Goal: Task Accomplishment & Management: Manage account settings

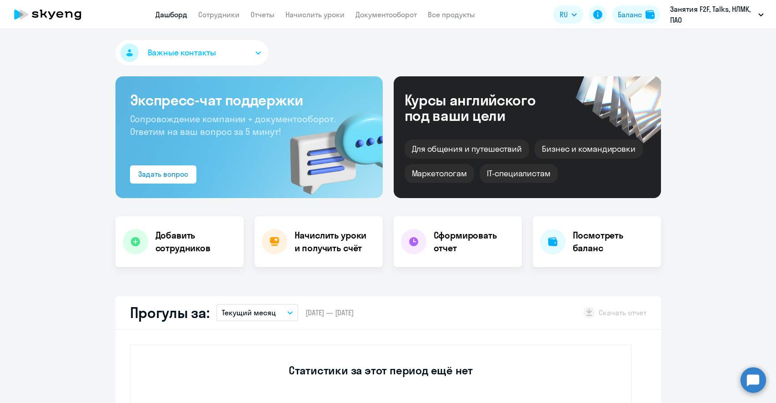
select select "30"
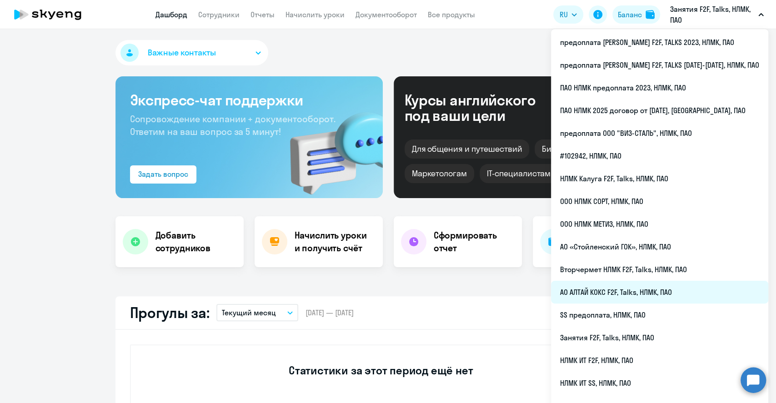
click at [643, 286] on li "АО АЛТАЙ КОКС F2F, Talks, НЛМК, ПАО" at bounding box center [659, 292] width 217 height 23
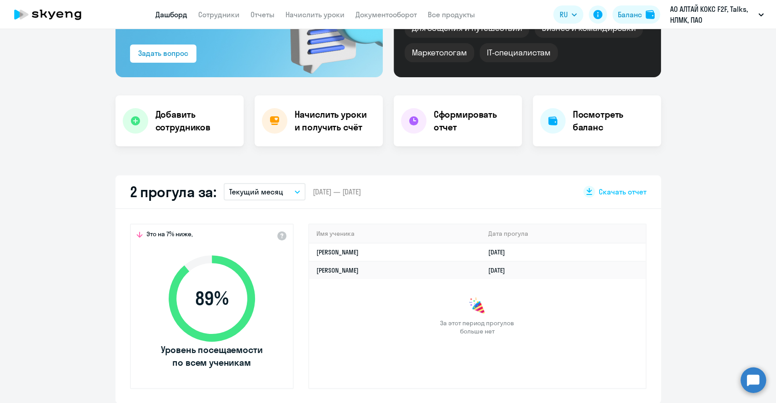
select select "30"
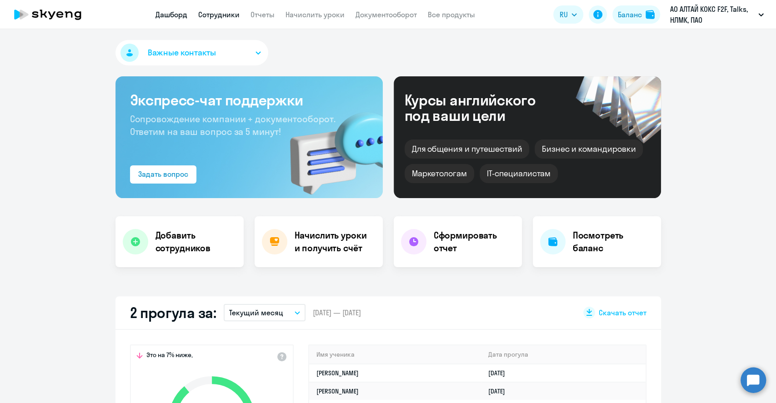
click at [211, 10] on link "Сотрудники" at bounding box center [218, 14] width 41 height 9
select select "30"
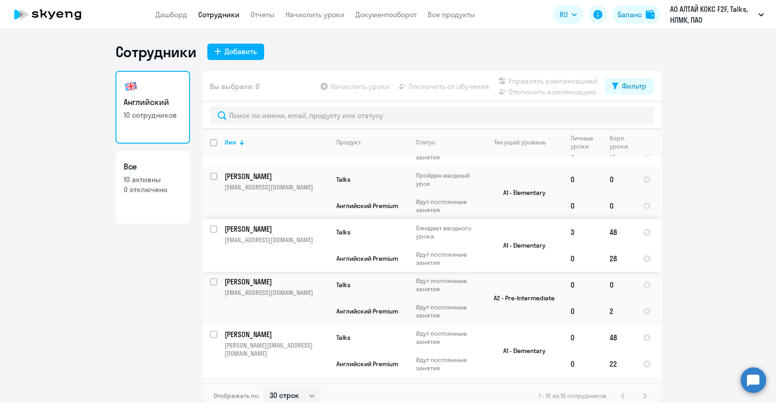
scroll to position [242, 0]
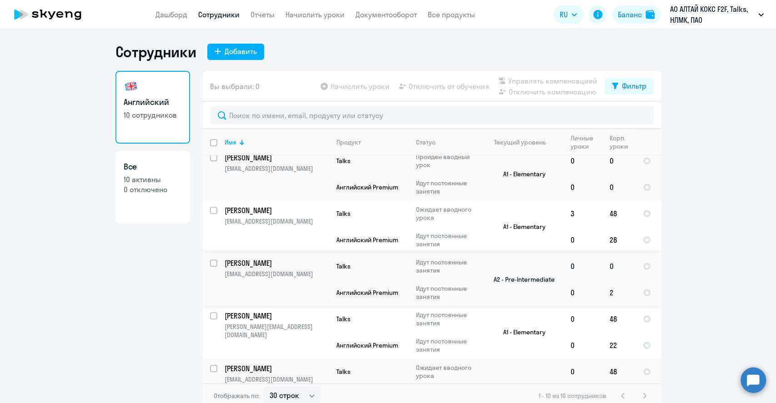
click at [267, 275] on p "[EMAIL_ADDRESS][DOMAIN_NAME]" at bounding box center [276, 274] width 104 height 8
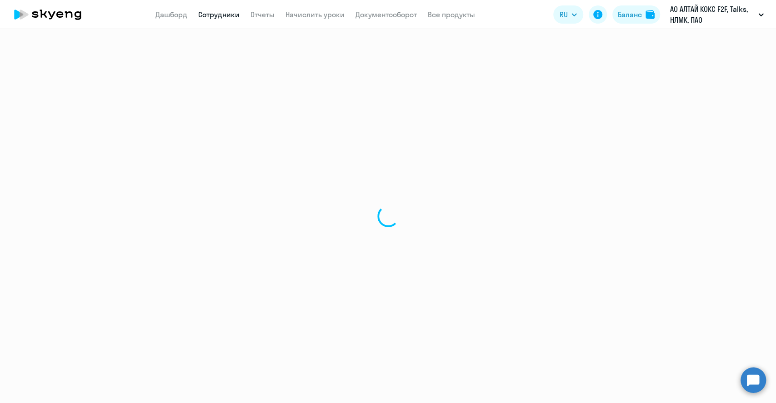
select select "english"
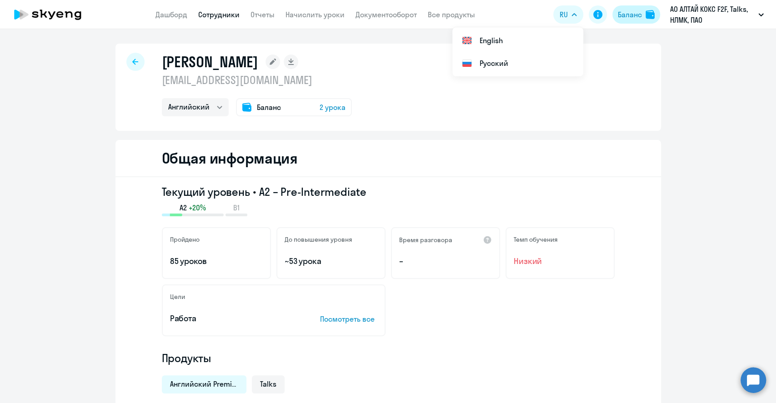
click at [633, 15] on div "Баланс" at bounding box center [630, 14] width 24 height 11
click at [626, 16] on div "Баланс" at bounding box center [630, 14] width 24 height 11
select select "english_adult_not_native_speaker"
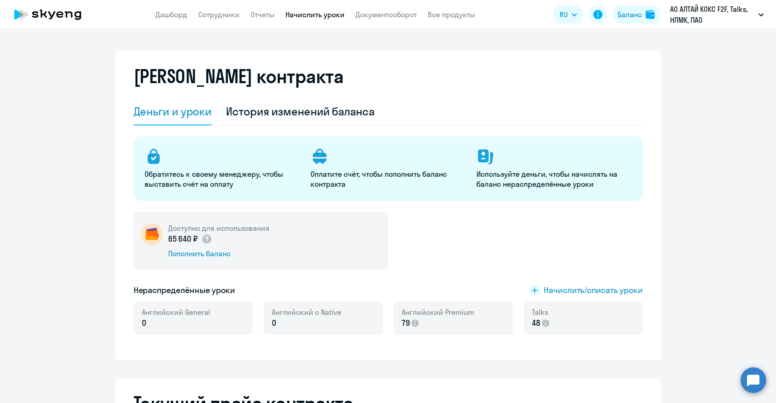
click at [297, 15] on link "Начислить уроки" at bounding box center [314, 14] width 59 height 9
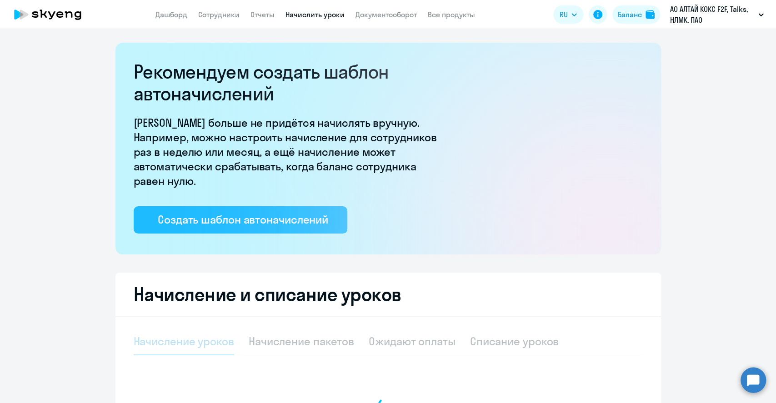
select select "10"
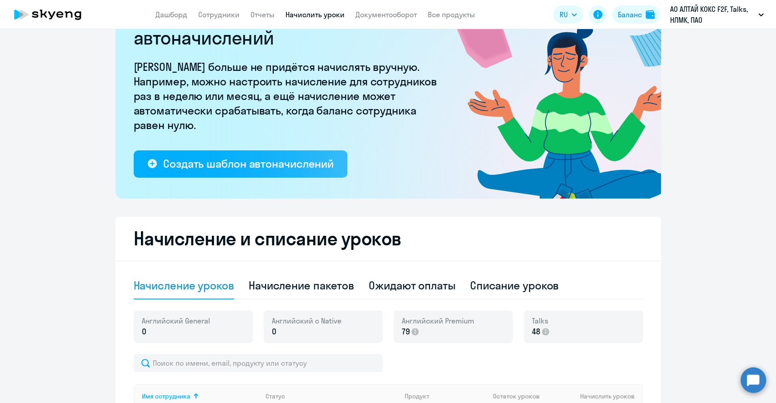
scroll to position [182, 0]
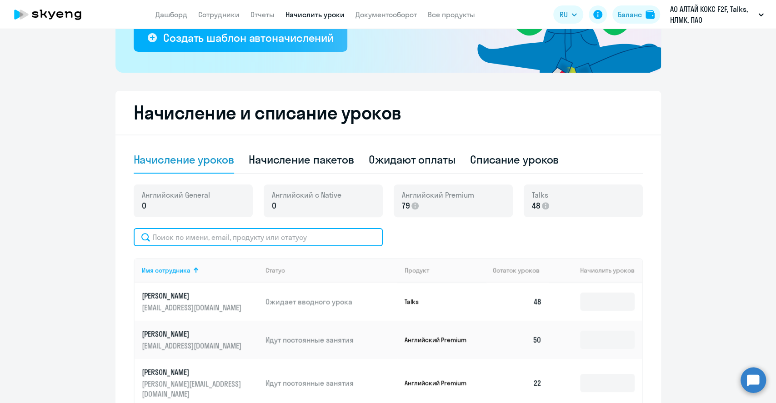
click at [195, 239] on input "text" at bounding box center [258, 237] width 249 height 18
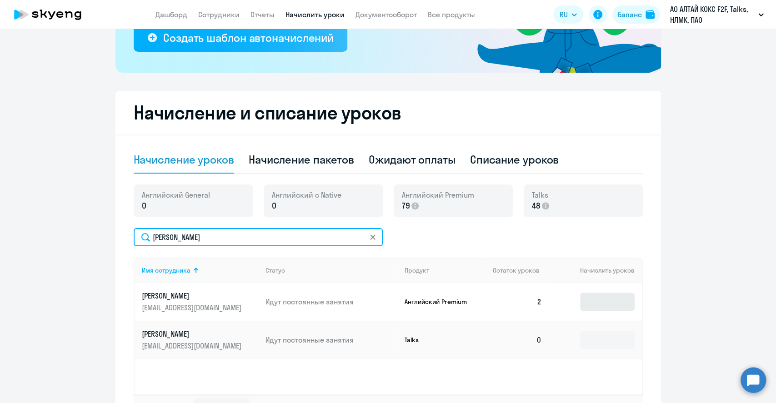
type input "[PERSON_NAME]"
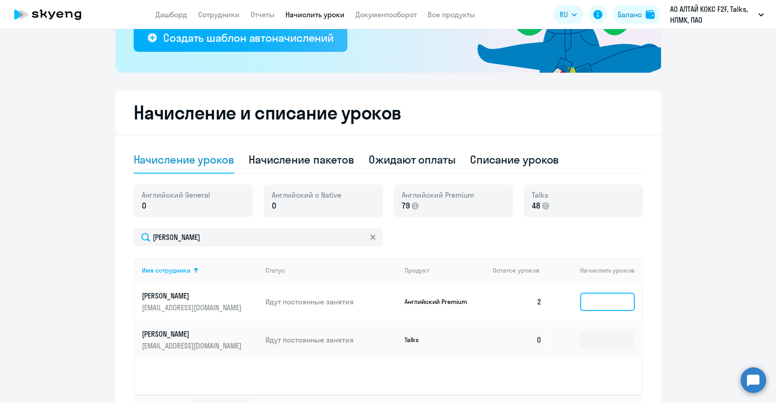
click at [610, 301] on input at bounding box center [607, 302] width 55 height 18
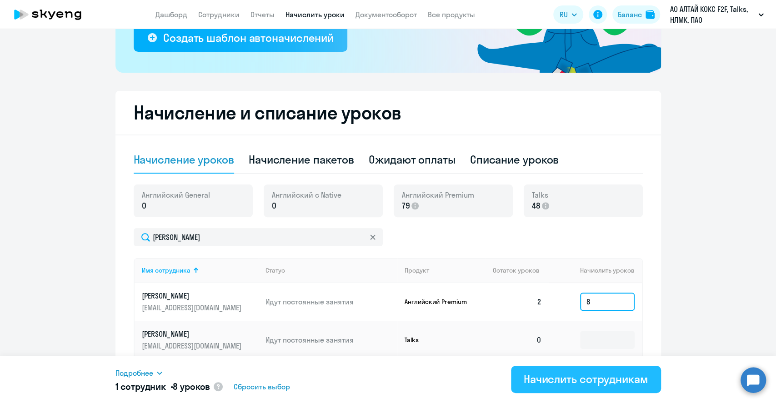
type input "8"
click at [612, 377] on div "Начислить сотрудникам" at bounding box center [586, 379] width 125 height 15
